Goal: Transaction & Acquisition: Purchase product/service

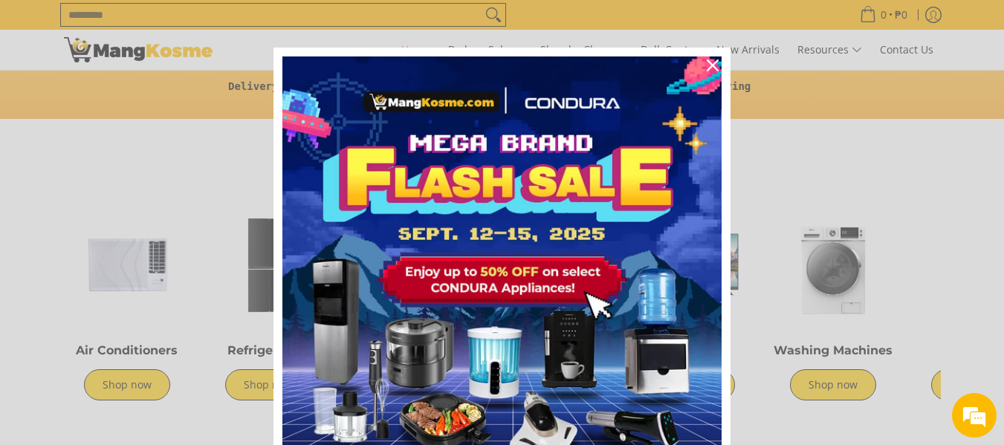
scroll to position [0, 591]
click at [708, 68] on icon "close icon" at bounding box center [713, 65] width 12 height 12
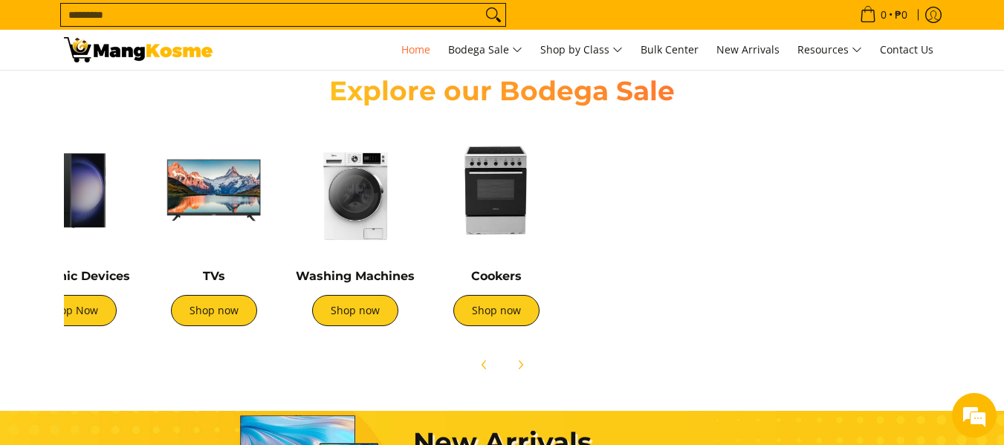
scroll to position [0, 496]
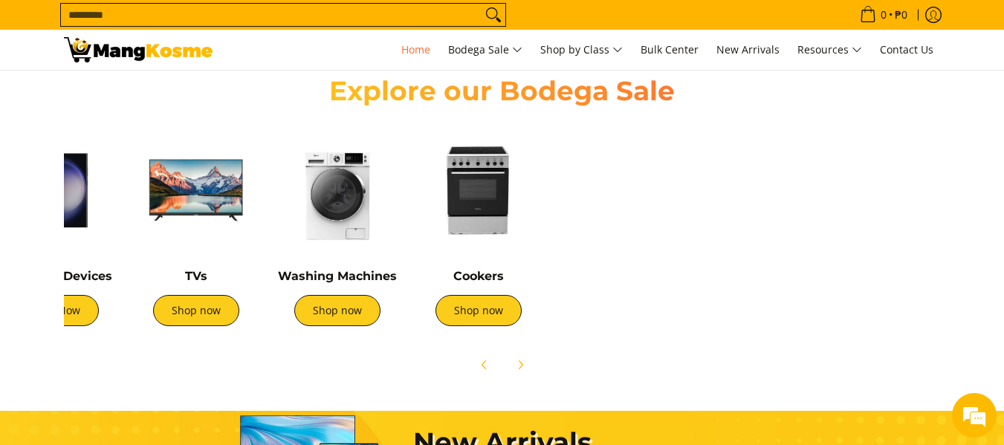
drag, startPoint x: 901, startPoint y: 243, endPoint x: 577, endPoint y: 237, distance: 324.8
click at [987, 297] on section "Explore our Bodega Sale Air Conditioners Shop now Refrigerators Shop now" at bounding box center [502, 220] width 1004 height 336
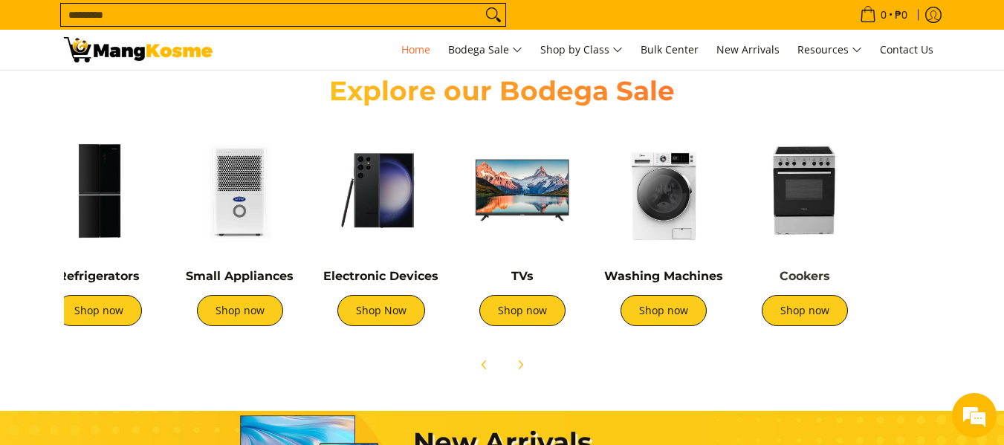
drag, startPoint x: 610, startPoint y: 224, endPoint x: 795, endPoint y: 282, distance: 193.9
click at [244, 219] on img at bounding box center [240, 190] width 126 height 126
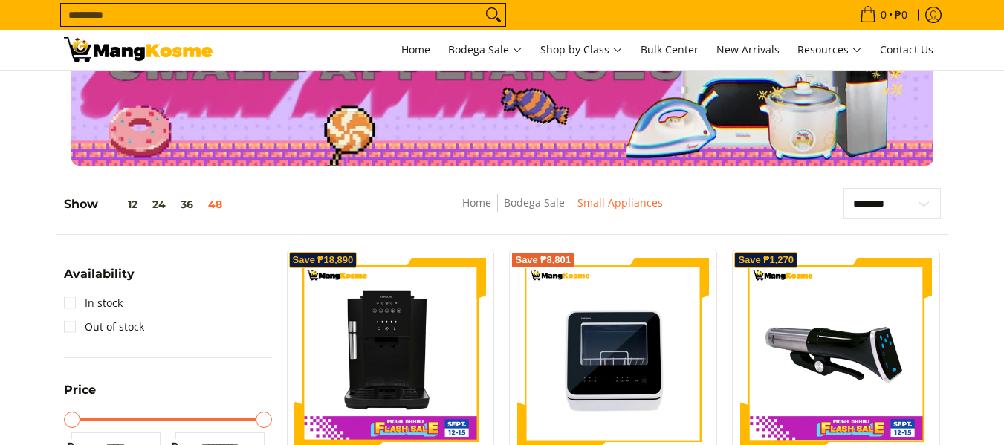
scroll to position [223, 0]
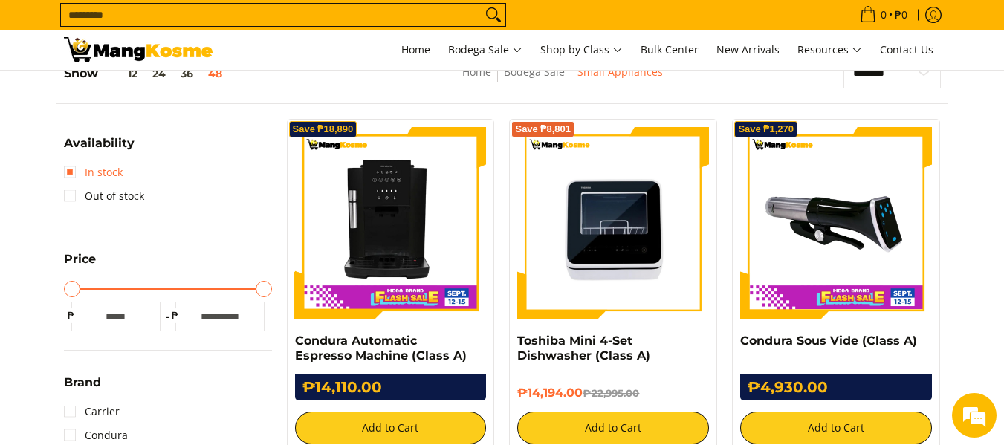
click at [67, 169] on link "In stock" at bounding box center [93, 172] width 59 height 24
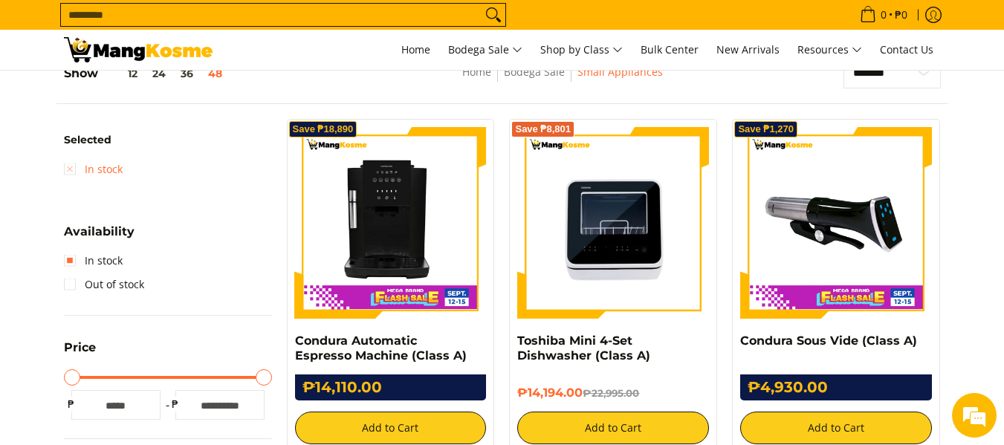
scroll to position [210, 0]
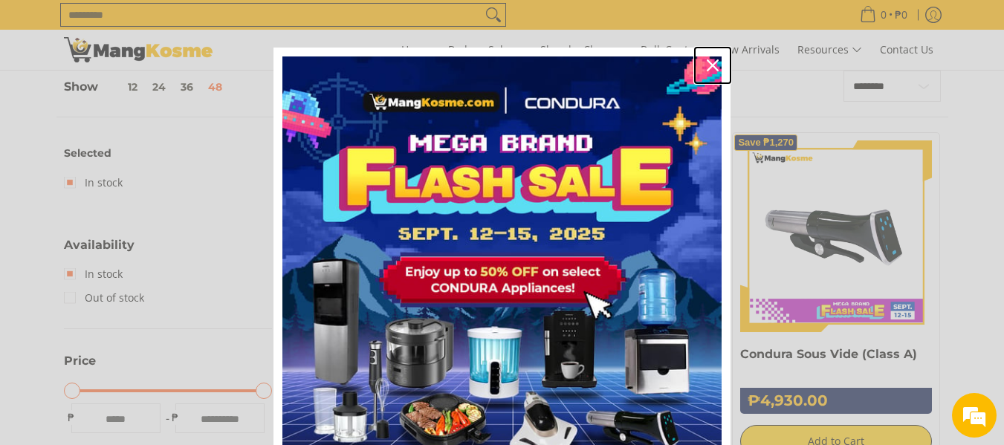
click at [708, 62] on icon "close icon" at bounding box center [713, 65] width 12 height 12
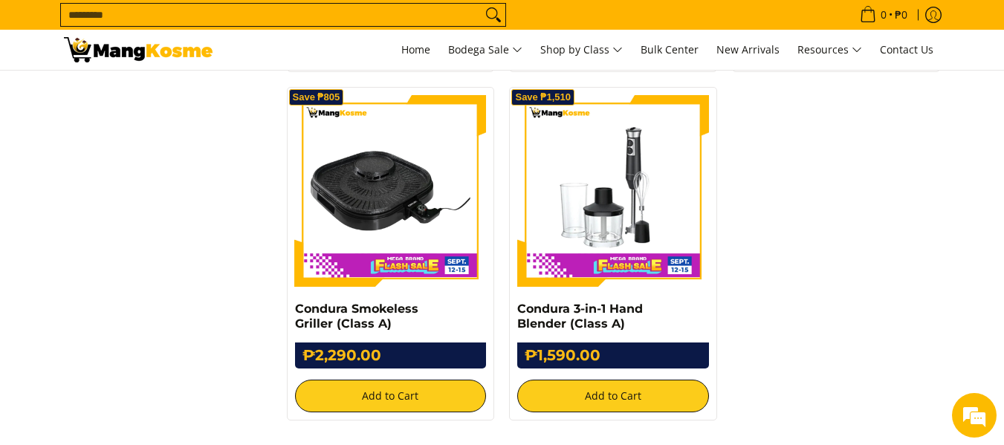
scroll to position [3033, 0]
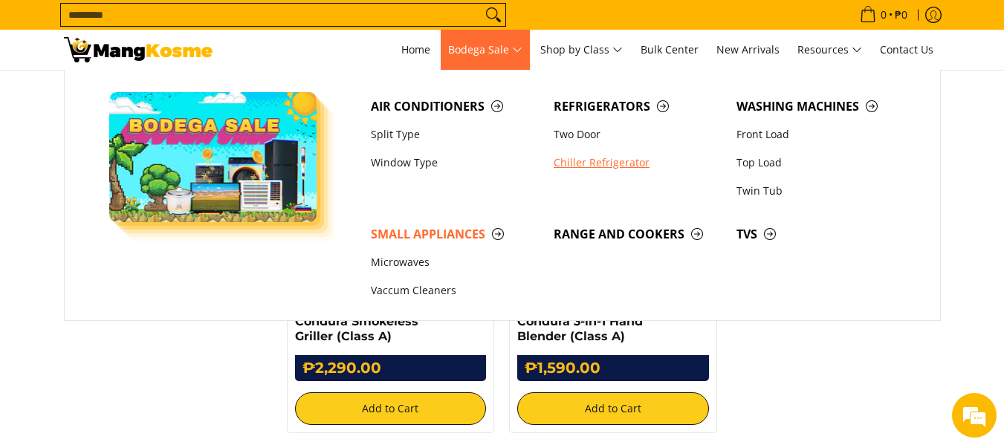
click at [574, 163] on link "Chiller Refrigerator" at bounding box center [637, 163] width 183 height 28
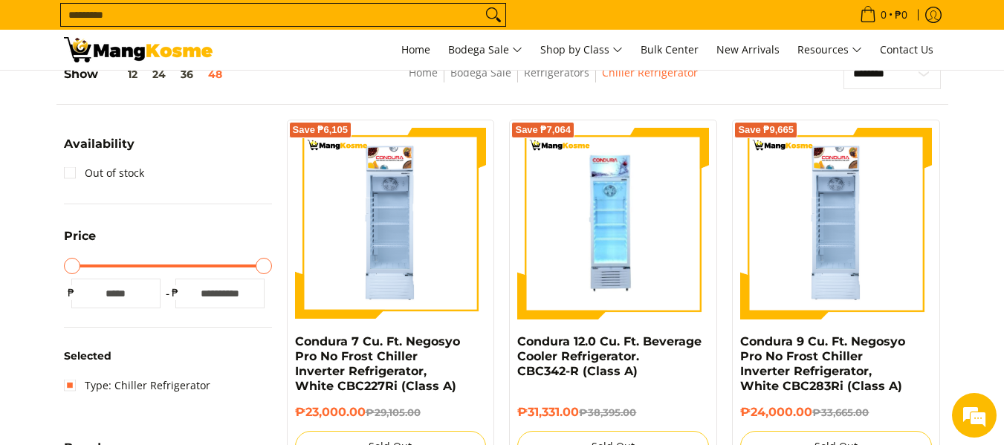
scroll to position [223, 0]
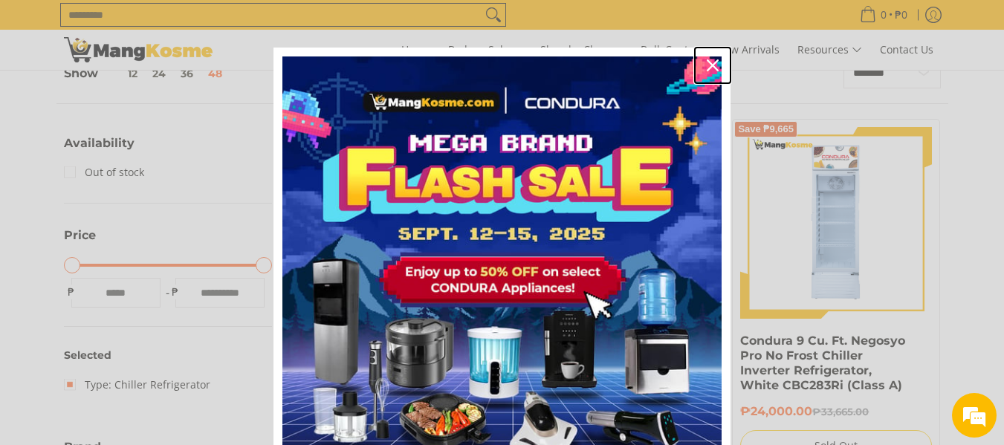
click at [707, 61] on icon "close icon" at bounding box center [713, 65] width 12 height 12
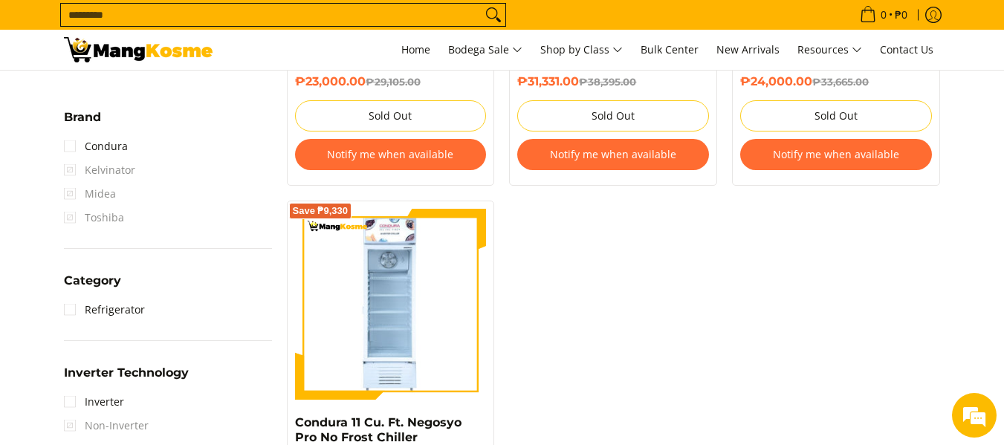
scroll to position [594, 0]
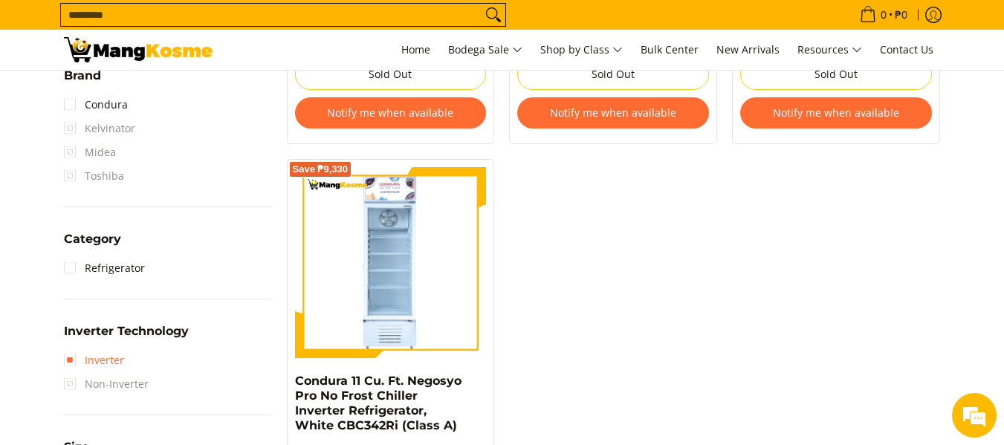
click at [71, 360] on link "Inverter" at bounding box center [94, 360] width 60 height 24
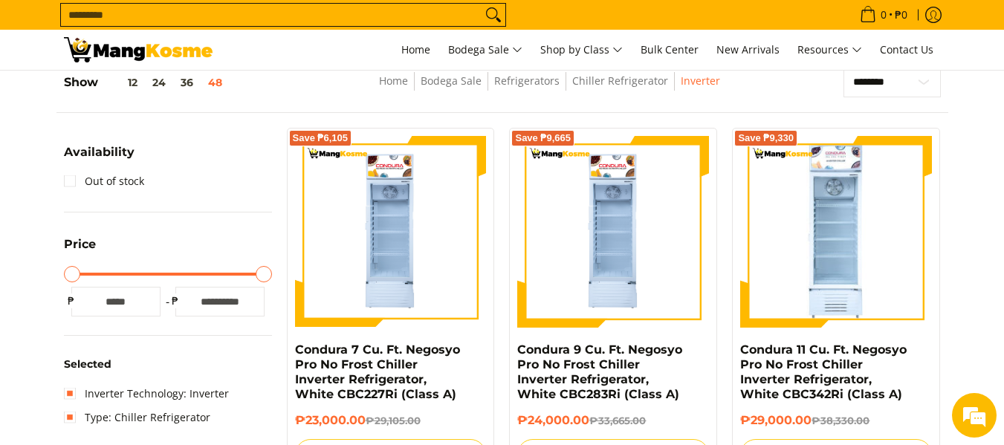
scroll to position [210, 0]
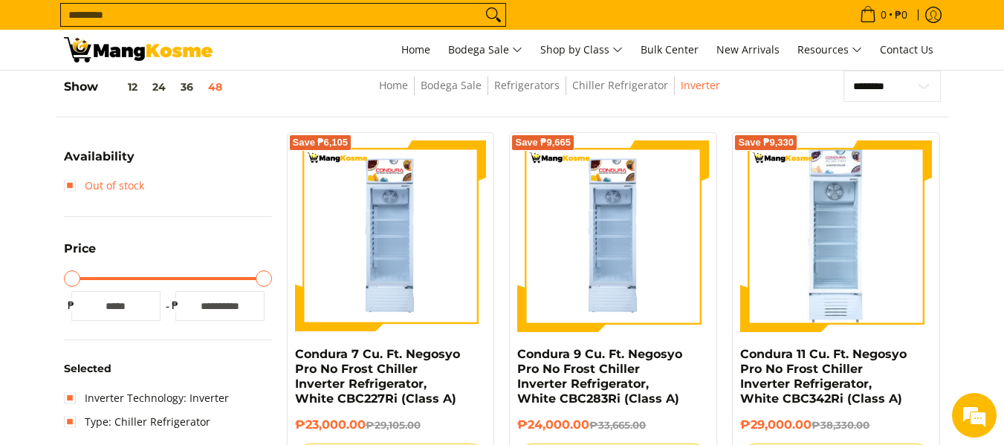
click at [71, 186] on link "Out of stock" at bounding box center [104, 186] width 80 height 24
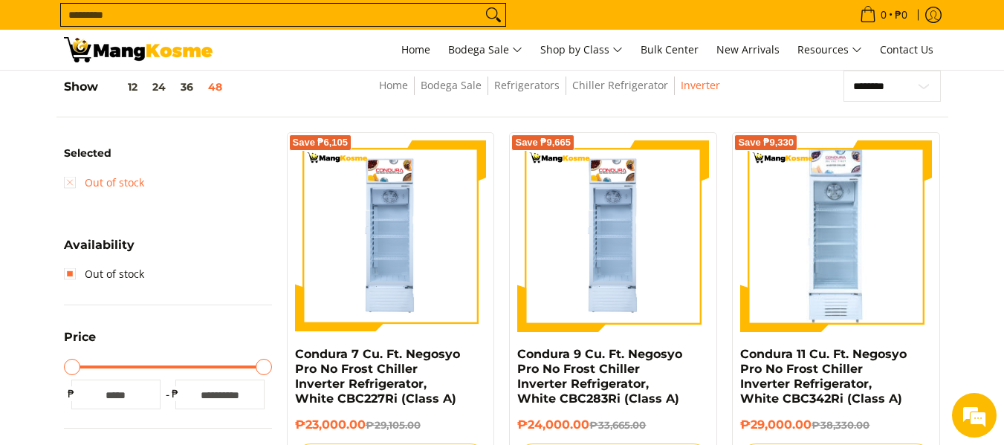
click at [71, 186] on link "Out of stock" at bounding box center [104, 183] width 80 height 24
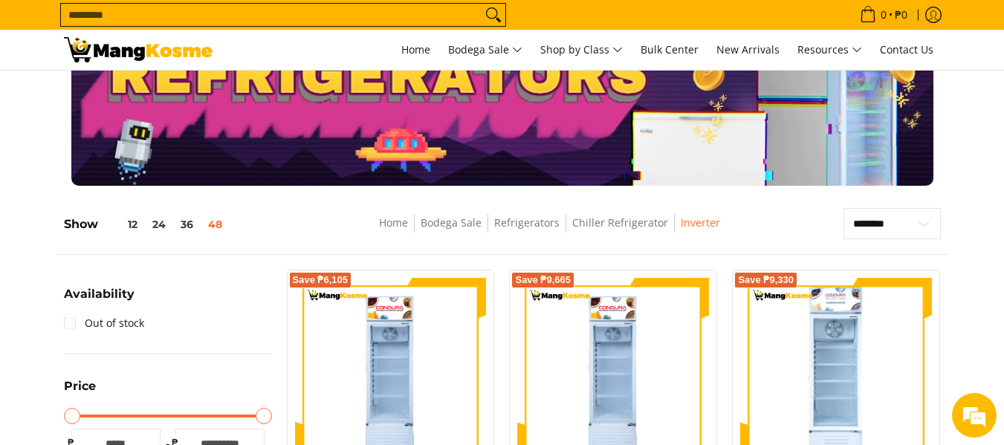
scroll to position [74, 0]
